Goal: Information Seeking & Learning: Learn about a topic

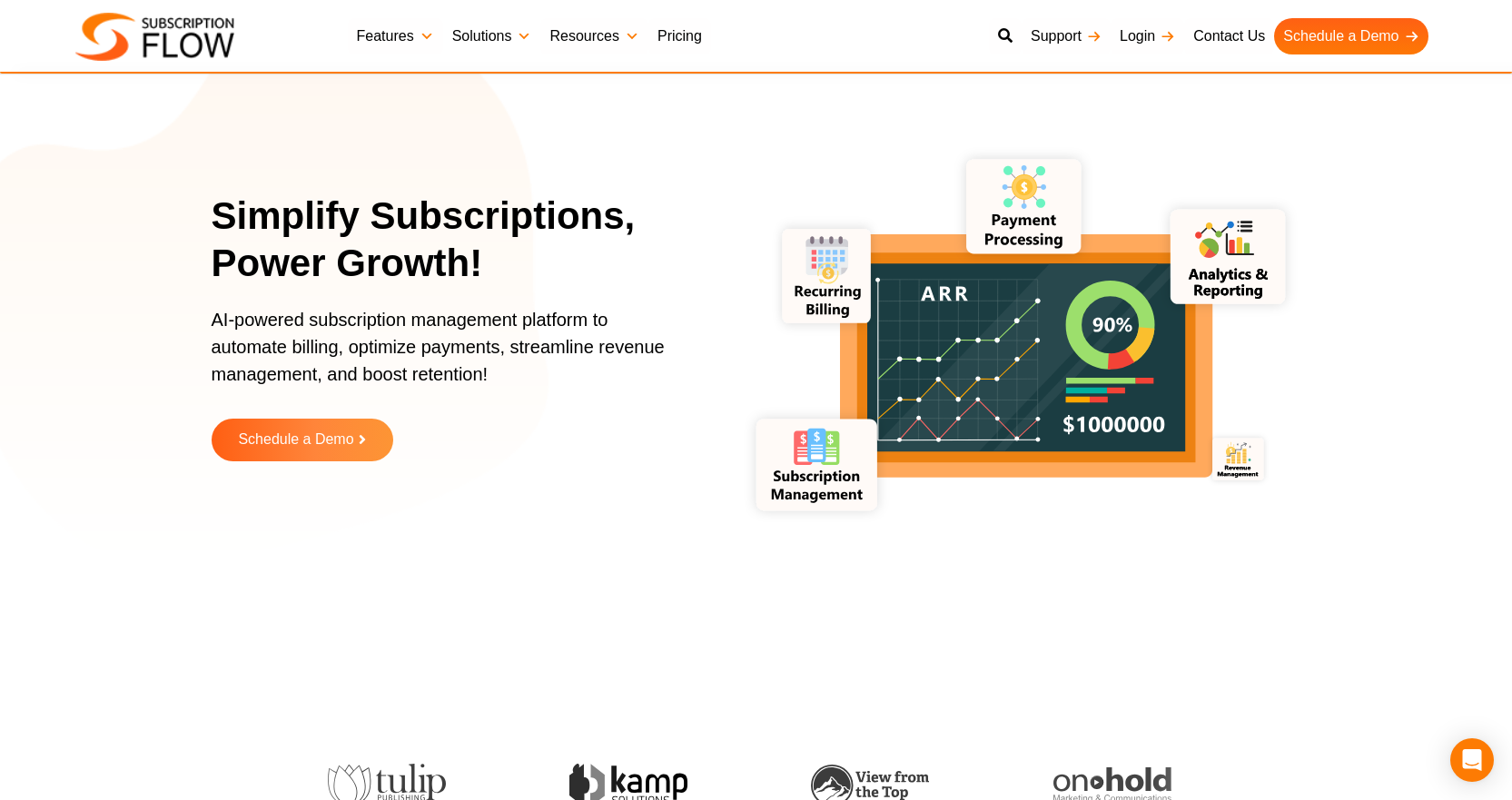
click at [518, 37] on link "Solutions" at bounding box center [492, 36] width 98 height 36
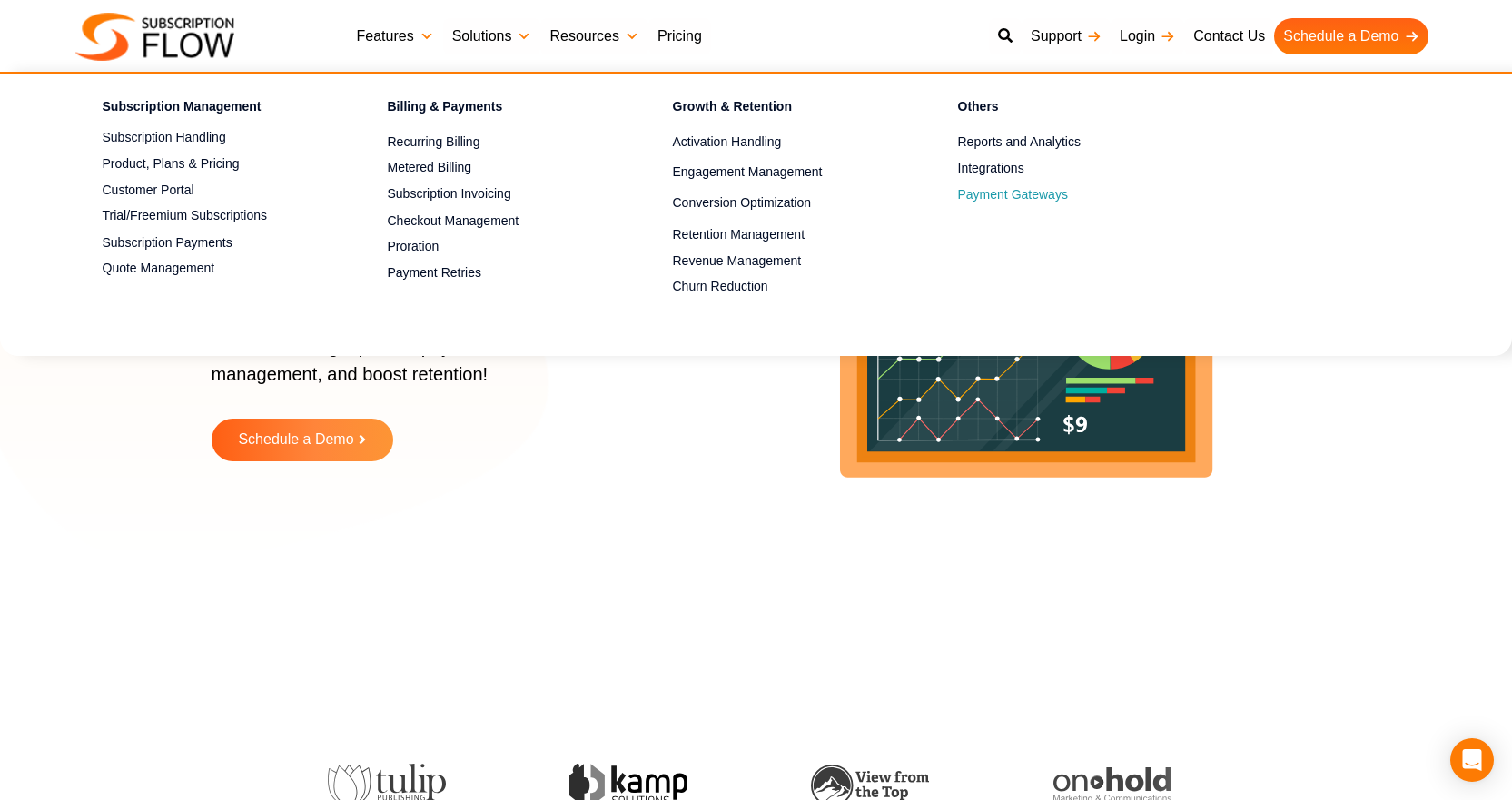
click at [1028, 198] on span "Payment Gateways" at bounding box center [1012, 195] width 110 height 19
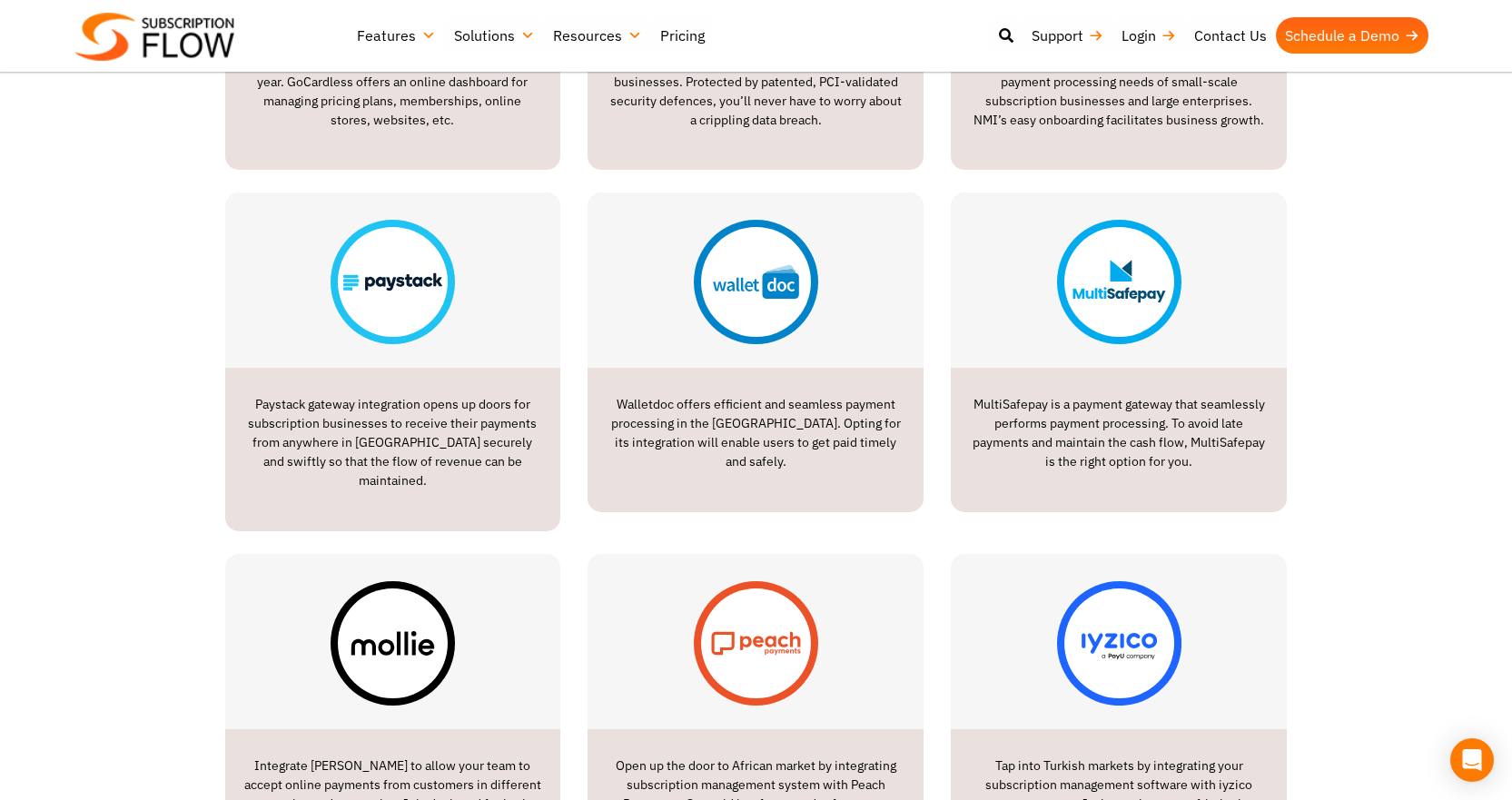
scroll to position [1997, 0]
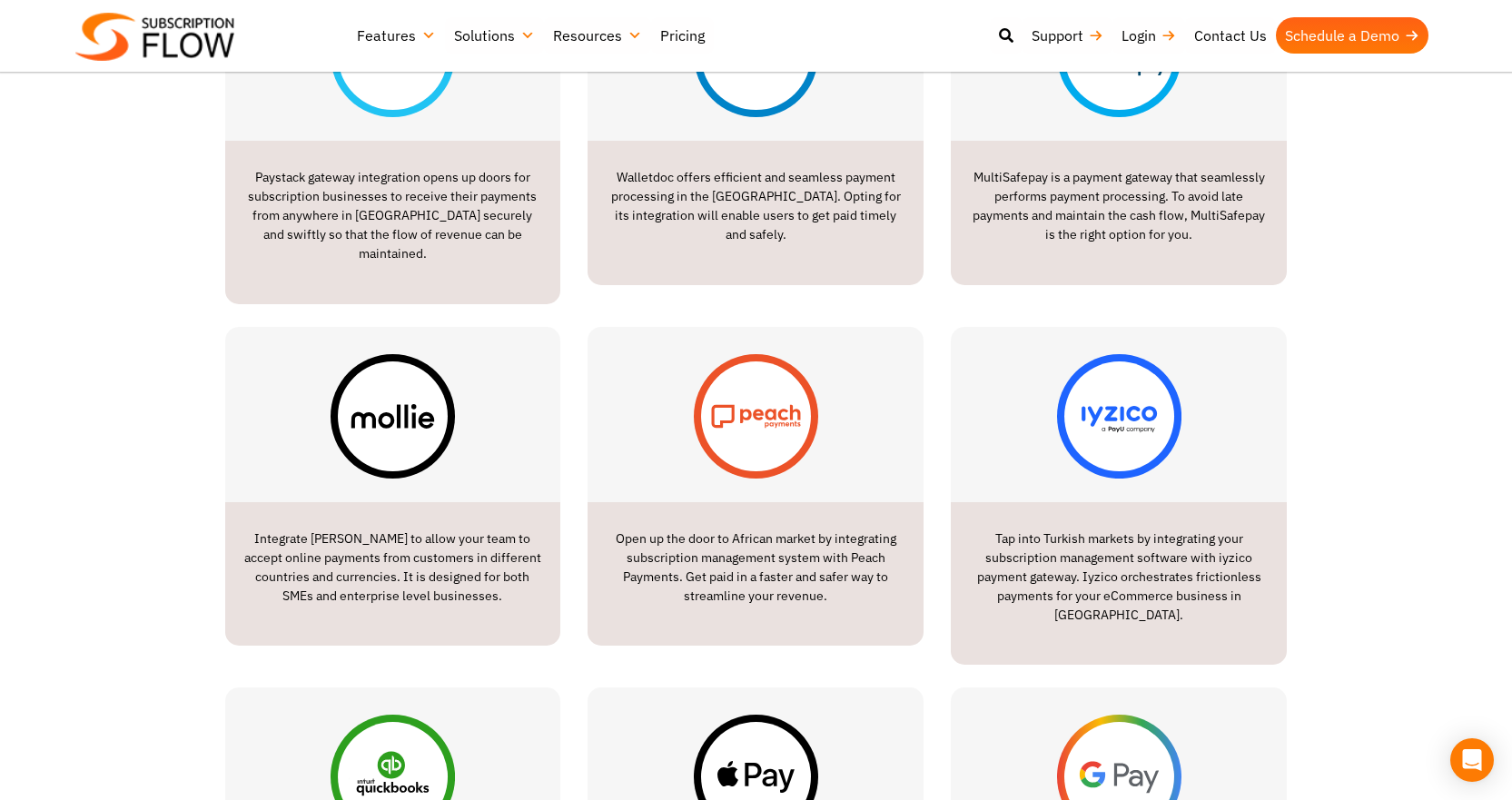
click at [768, 404] on img at bounding box center [755, 416] width 124 height 124
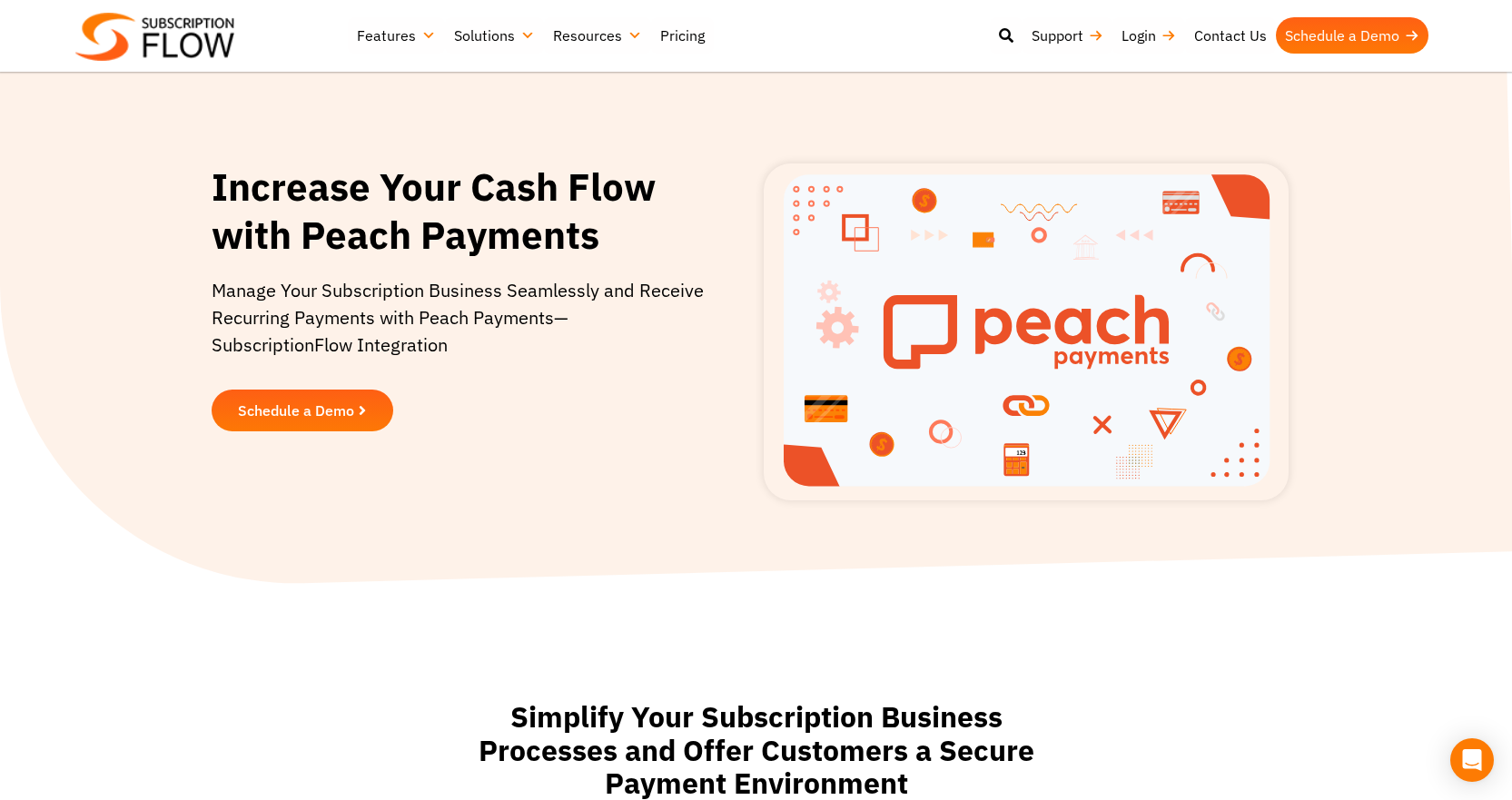
click at [289, 410] on span "Schedule a Demo" at bounding box center [296, 410] width 116 height 14
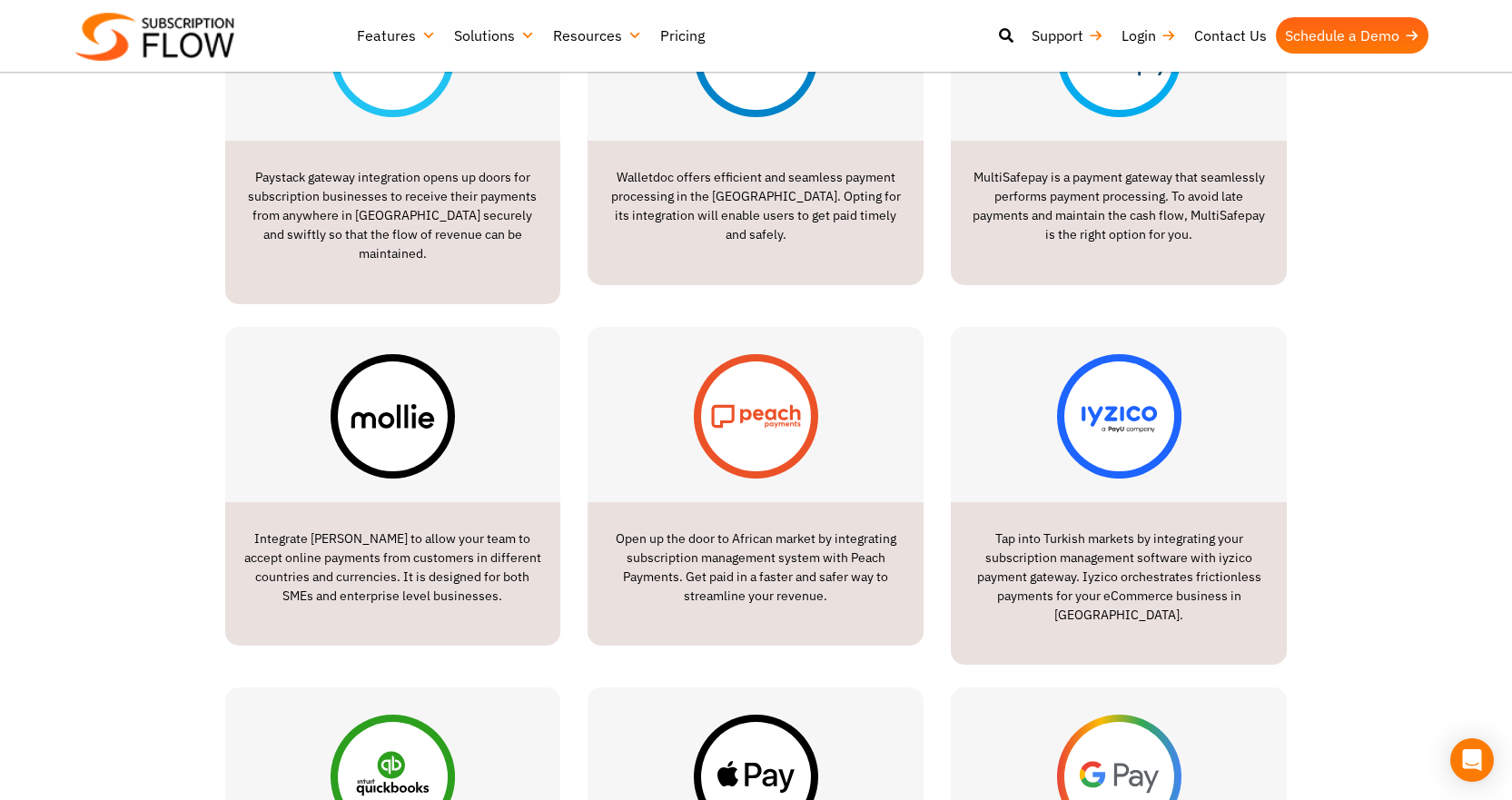
click at [764, 408] on img at bounding box center [755, 416] width 124 height 124
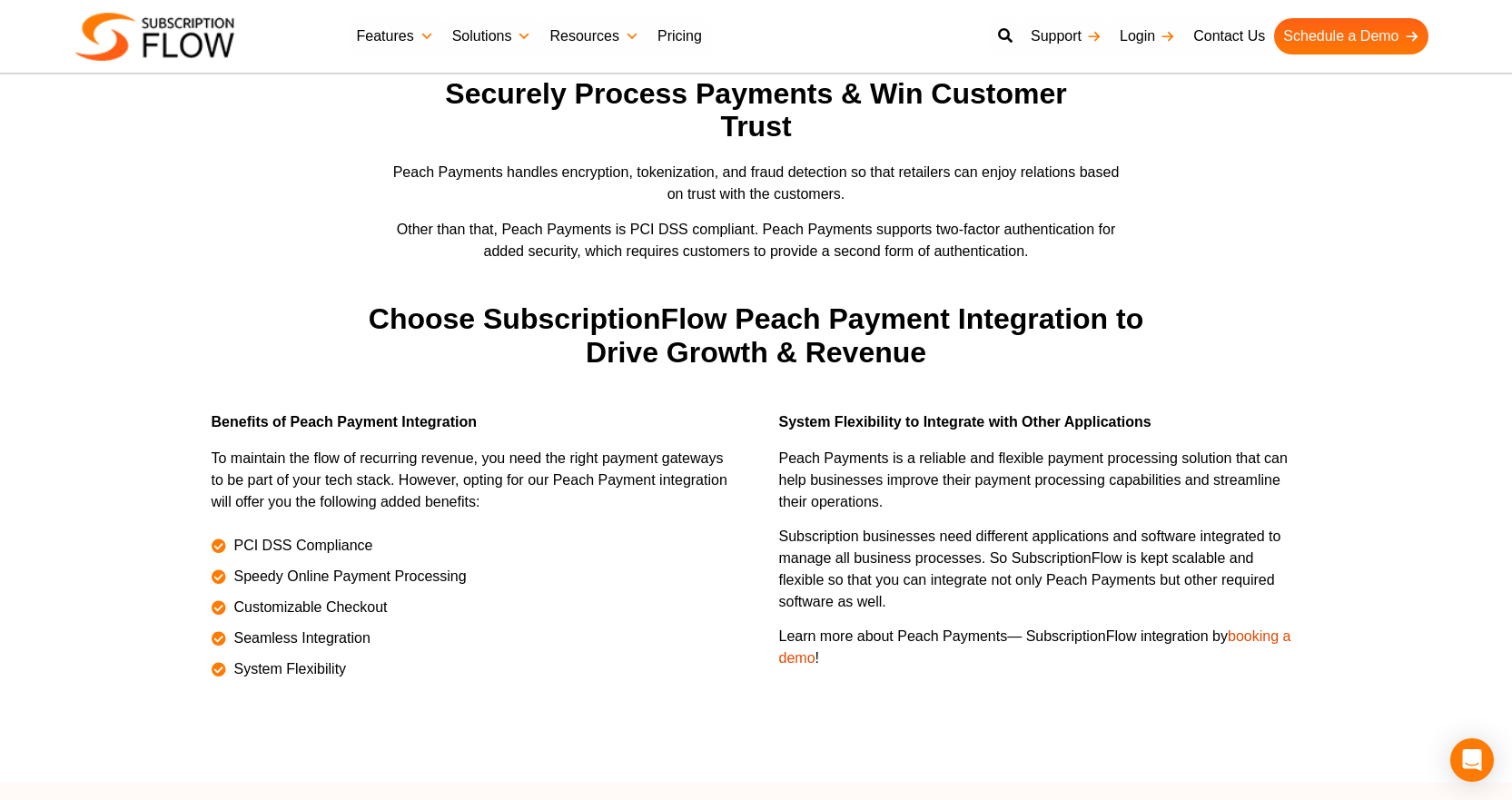
scroll to position [1559, 0]
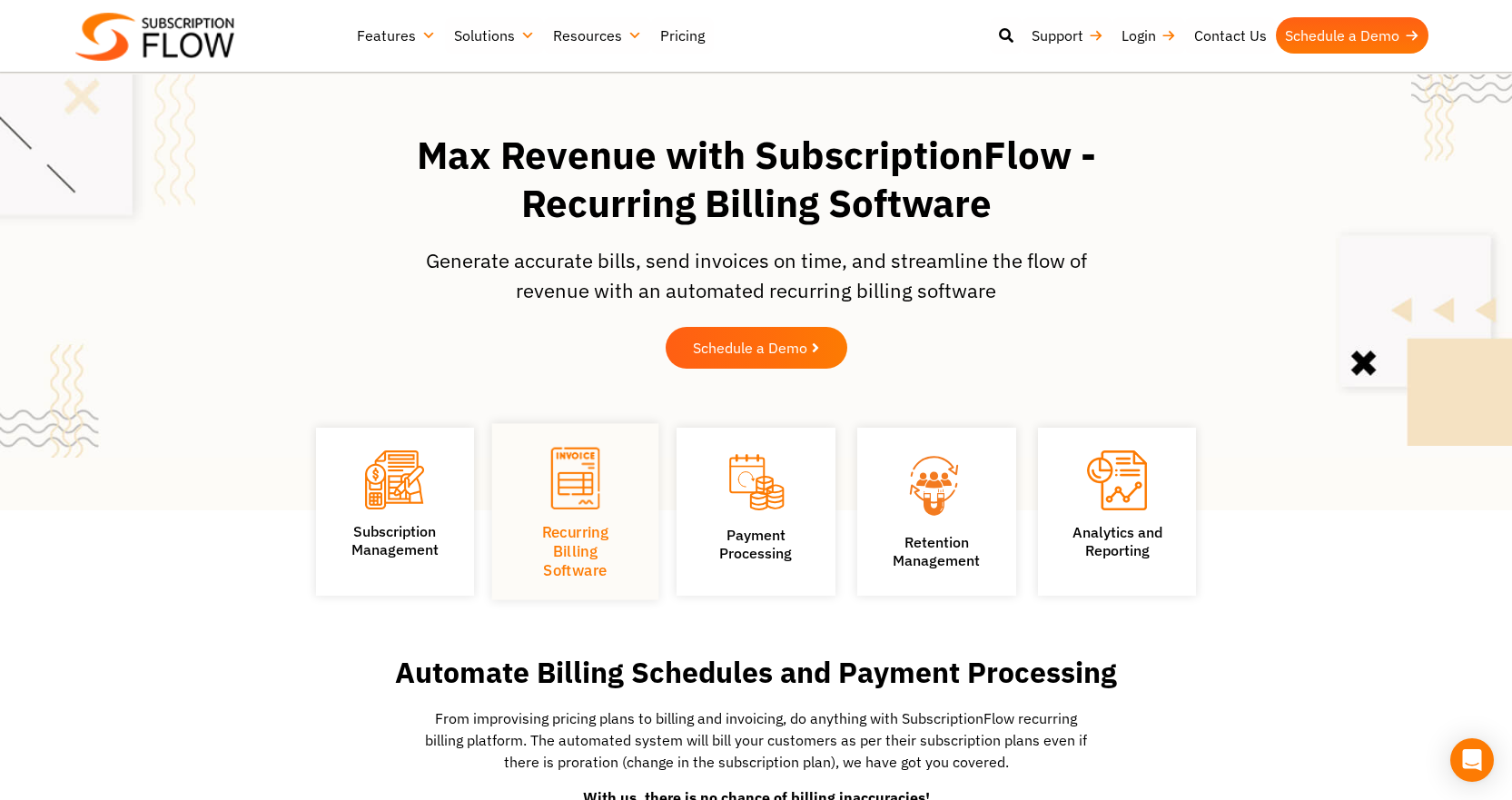
click at [564, 528] on link "Recurring Billing Software" at bounding box center [575, 551] width 67 height 58
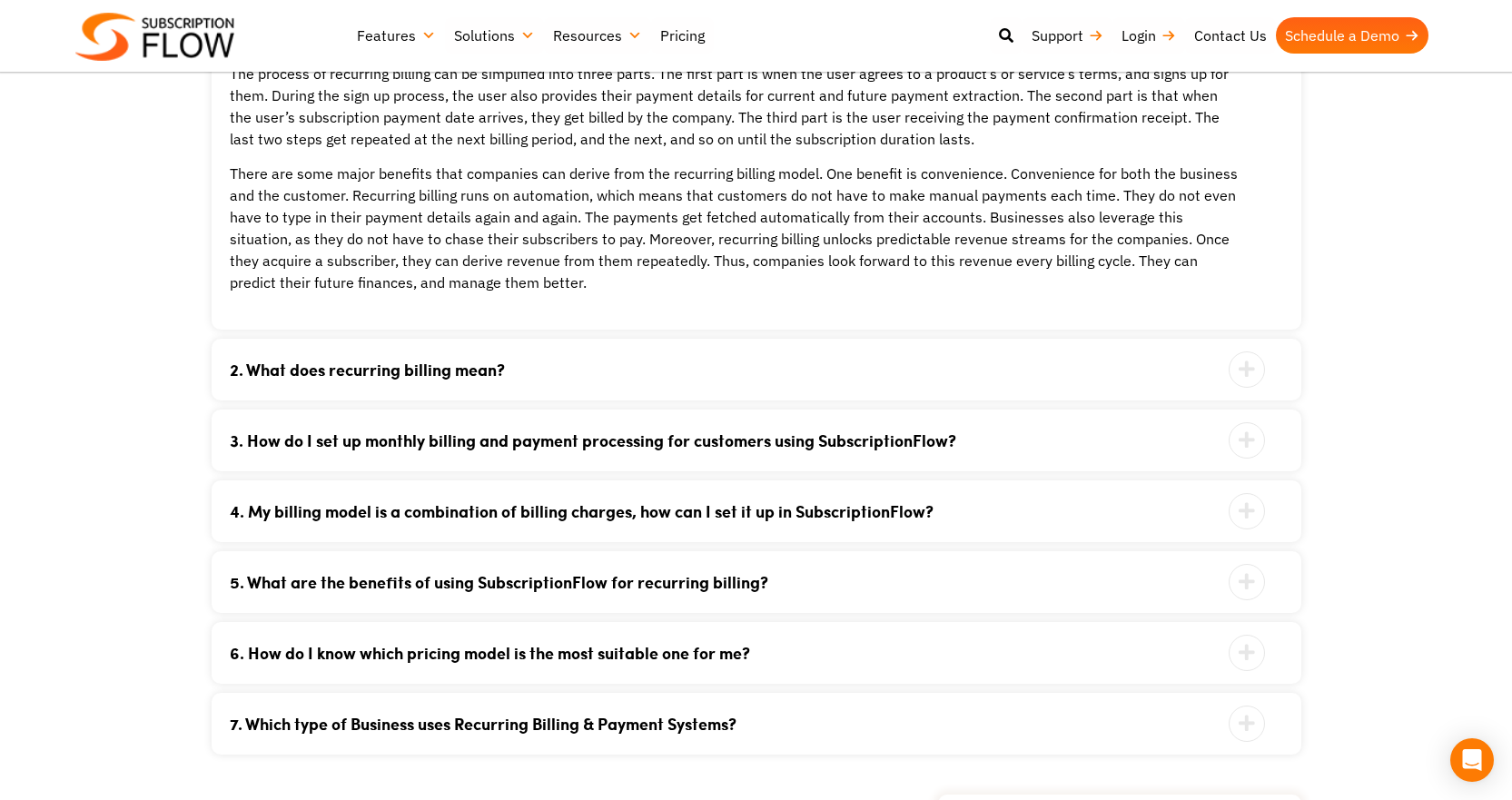
scroll to position [3721, 0]
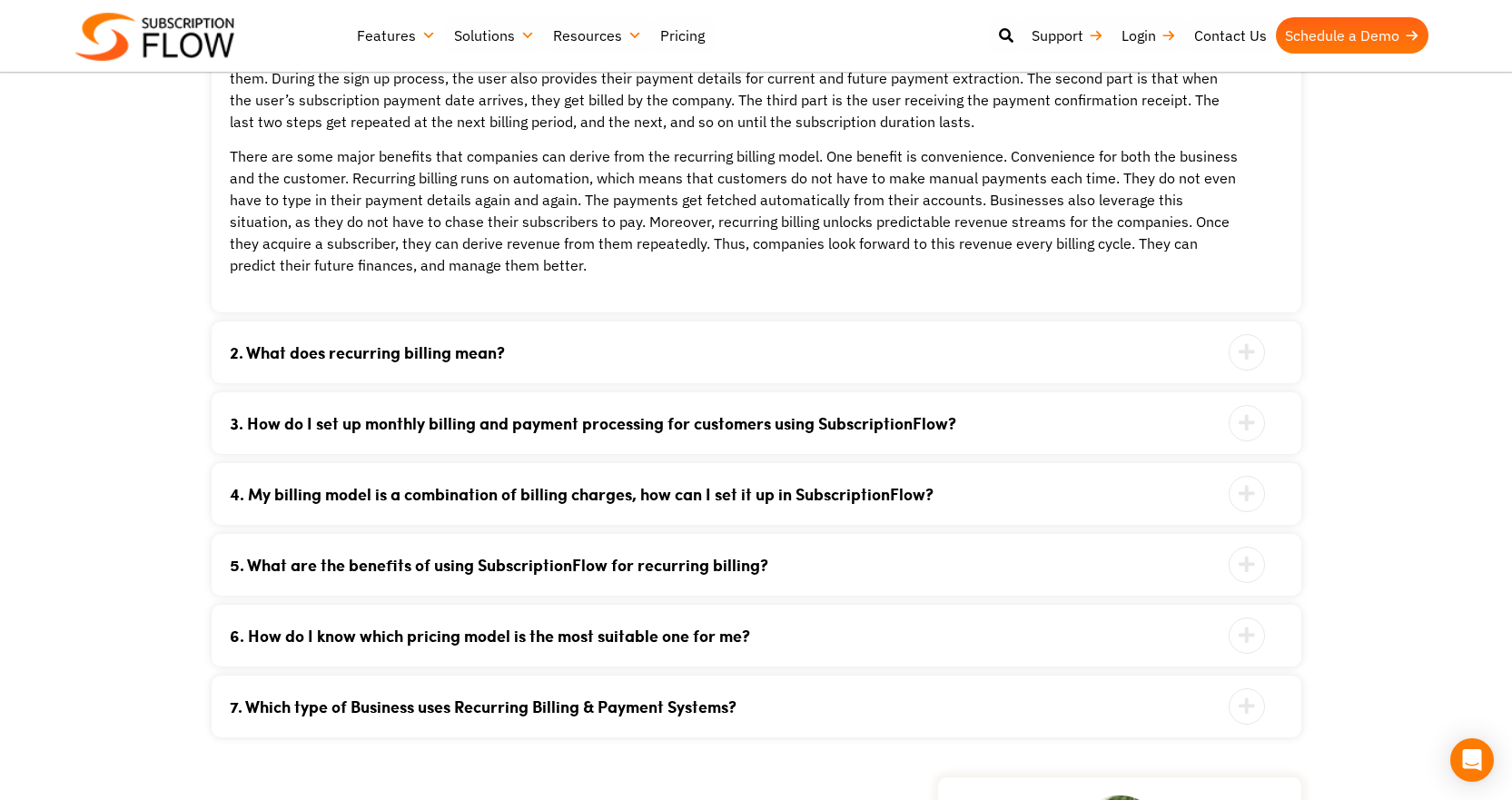
click at [664, 490] on link "4. My billing model is a combination of billing charges, how can I set it up in…" at bounding box center [733, 494] width 1008 height 16
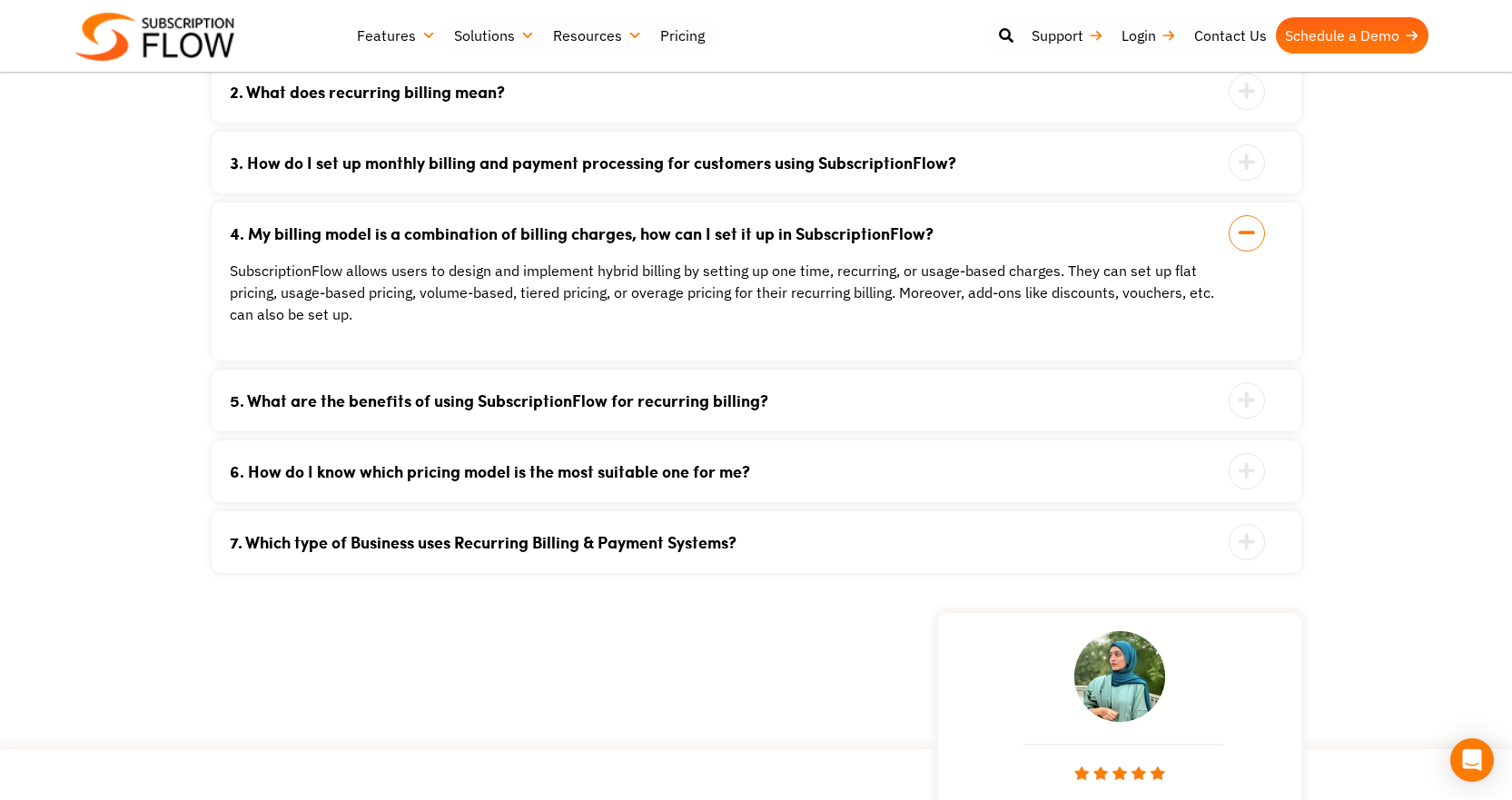
scroll to position [3449, 0]
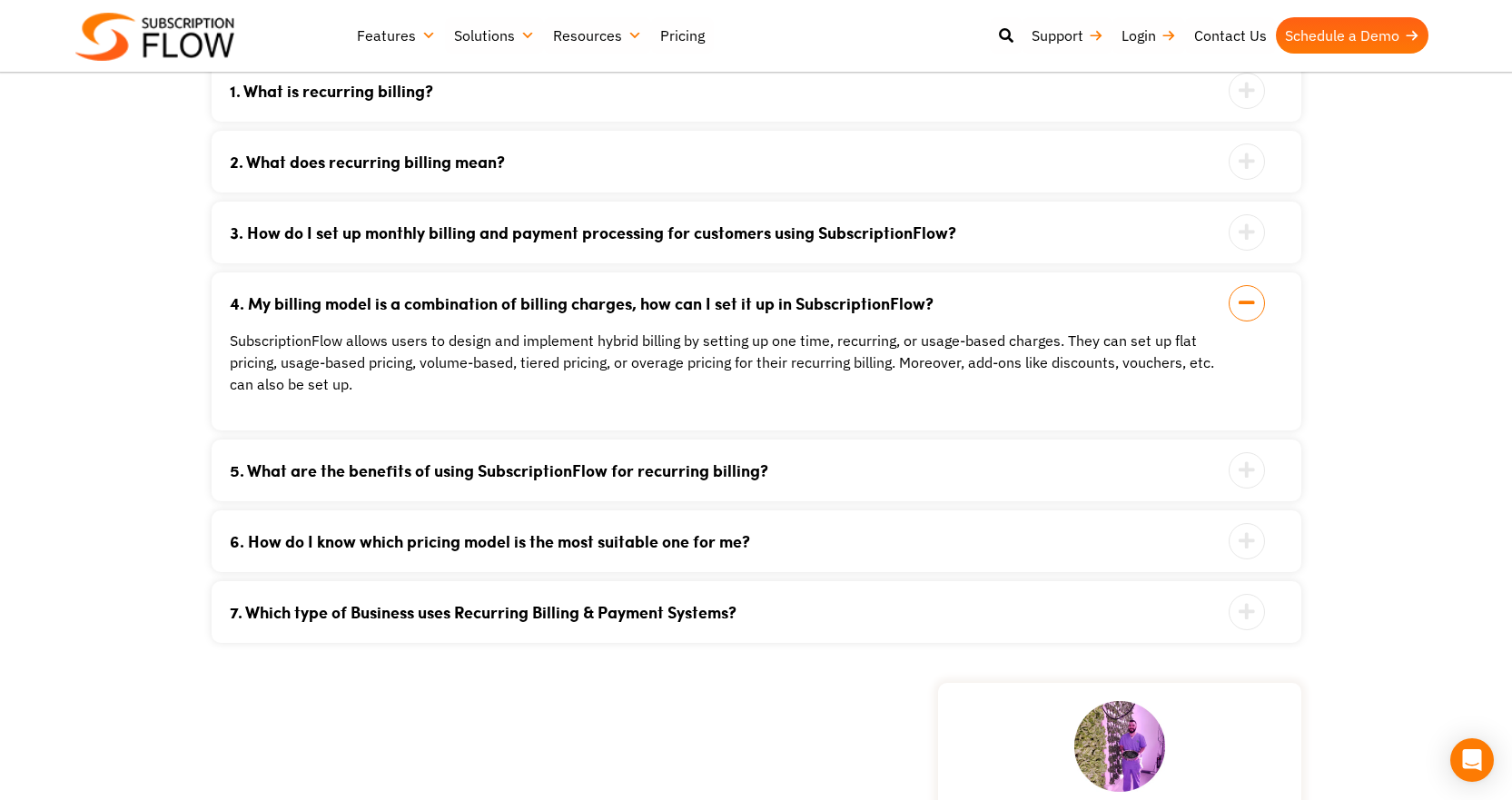
click at [652, 467] on link "5. What are the benefits of using SubscriptionFlow for recurring billing?" at bounding box center [733, 470] width 1008 height 16
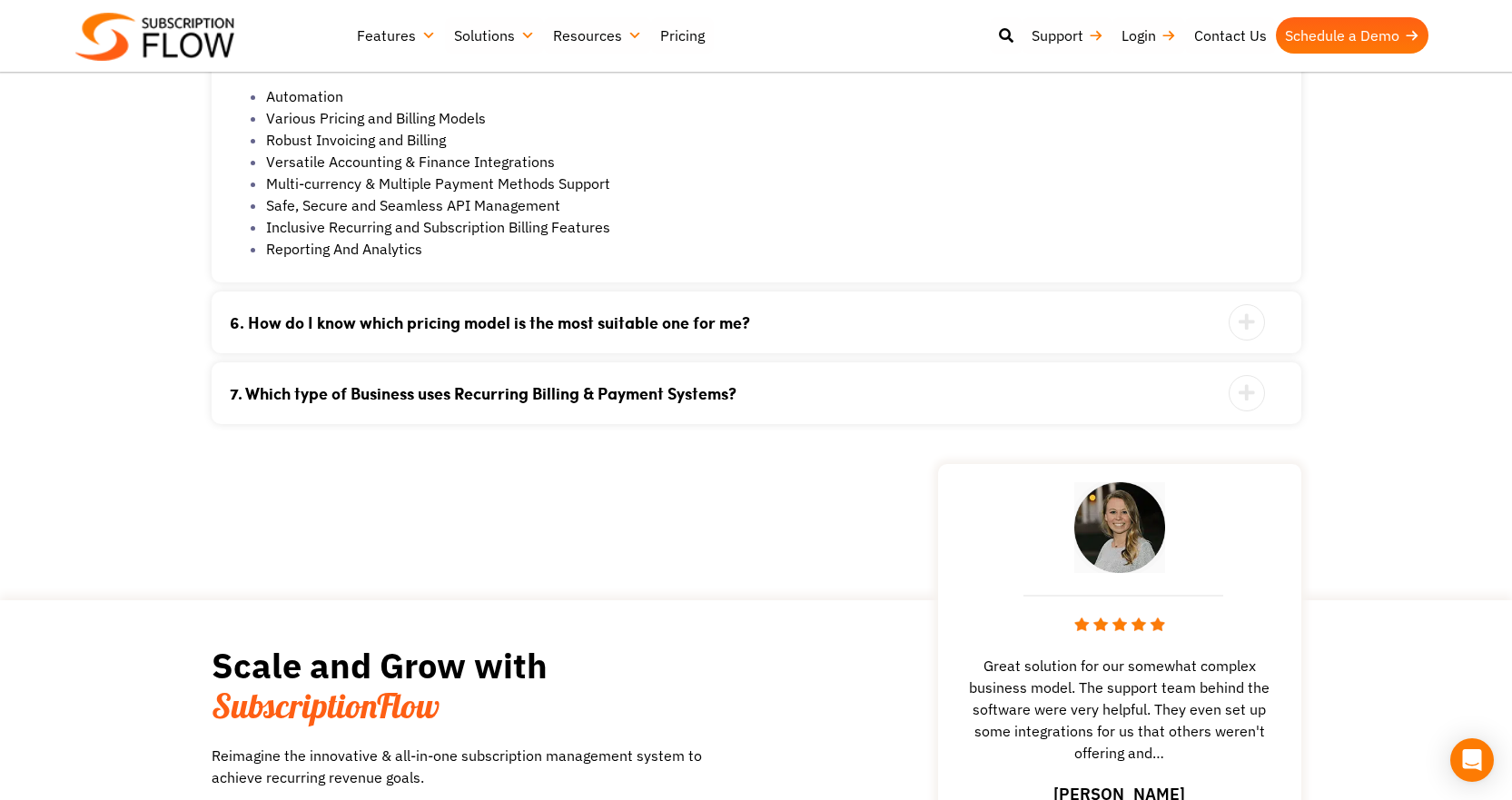
scroll to position [3812, 0]
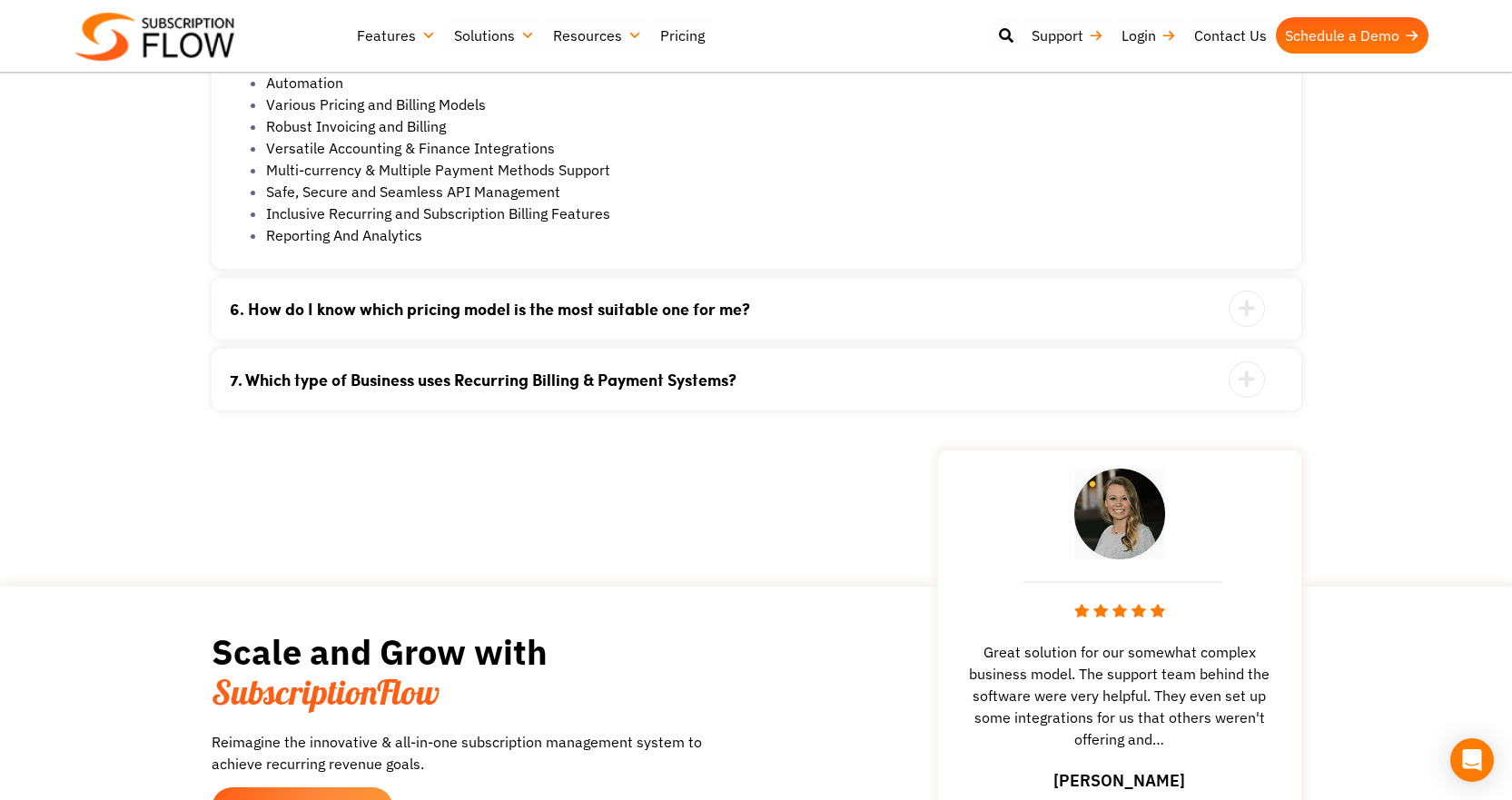
click at [661, 391] on div "7. Which type of Business uses Recurring Billing & Payment Systems? Businesses …" at bounding box center [756, 379] width 1089 height 61
click at [639, 373] on link "7. Which type of Business uses Recurring Billing & Payment Systems?" at bounding box center [733, 379] width 1008 height 16
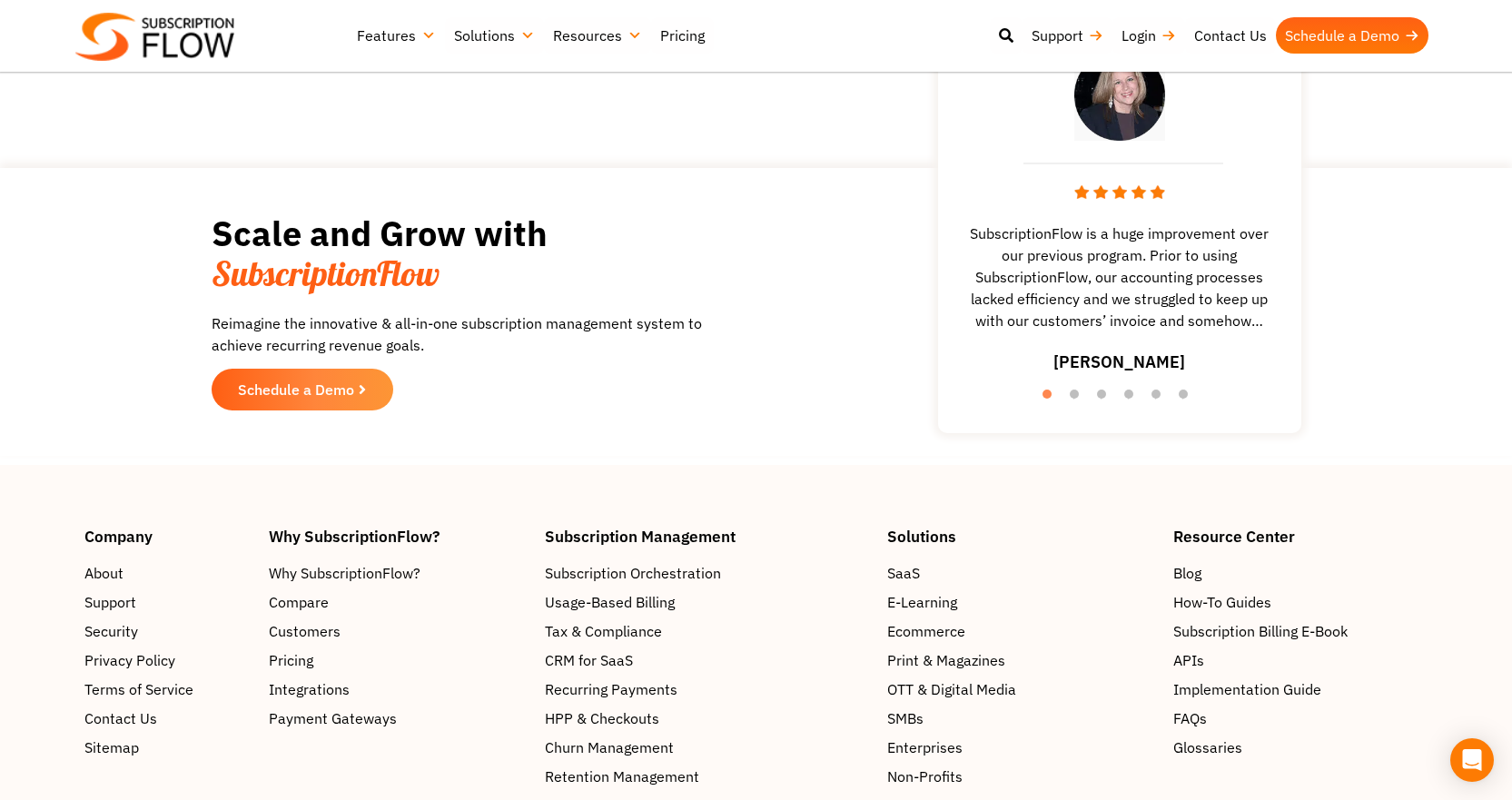
scroll to position [4175, 0]
